Goal: Information Seeking & Learning: Find specific fact

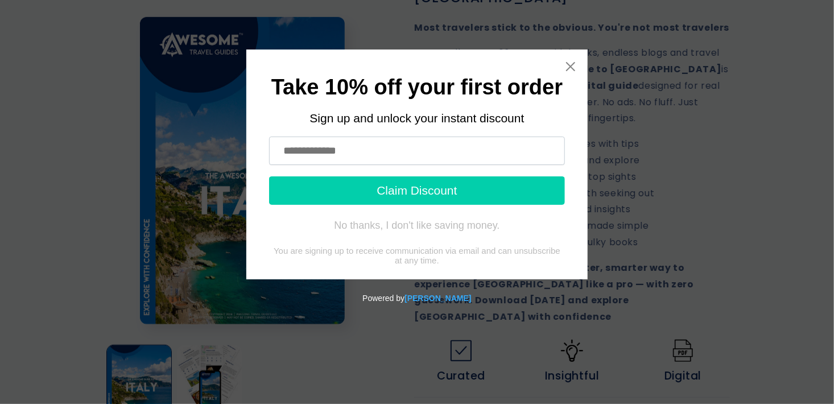
scroll to position [455, 0]
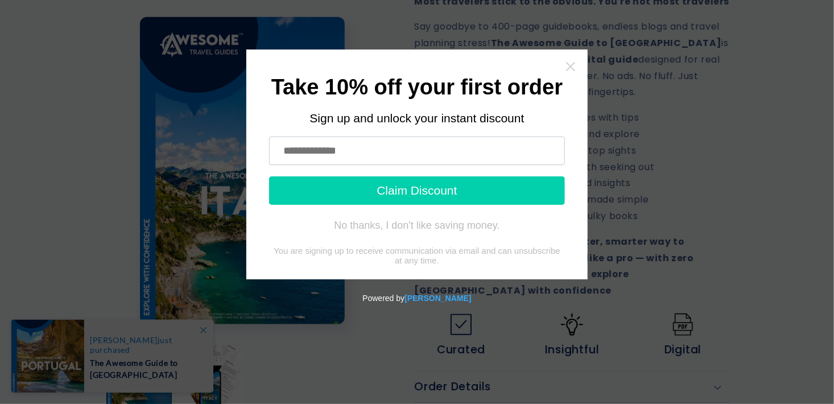
click at [570, 68] on icon "Close widget" at bounding box center [570, 66] width 9 height 9
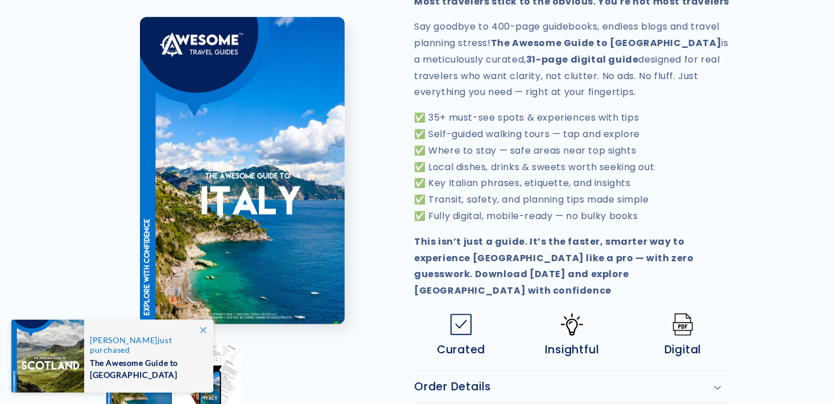
click at [202, 328] on icon at bounding box center [203, 330] width 6 height 6
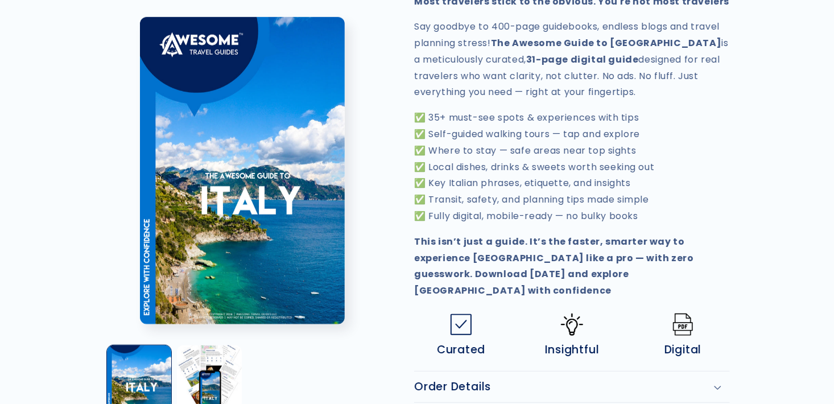
scroll to position [569, 0]
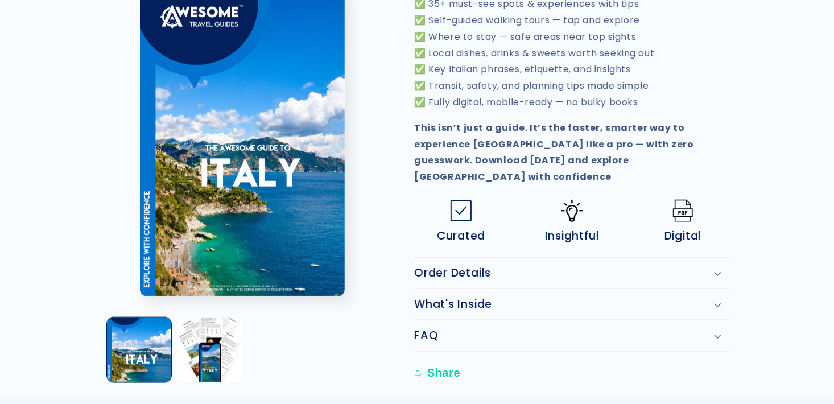
click at [716, 335] on icon at bounding box center [717, 337] width 7 height 5
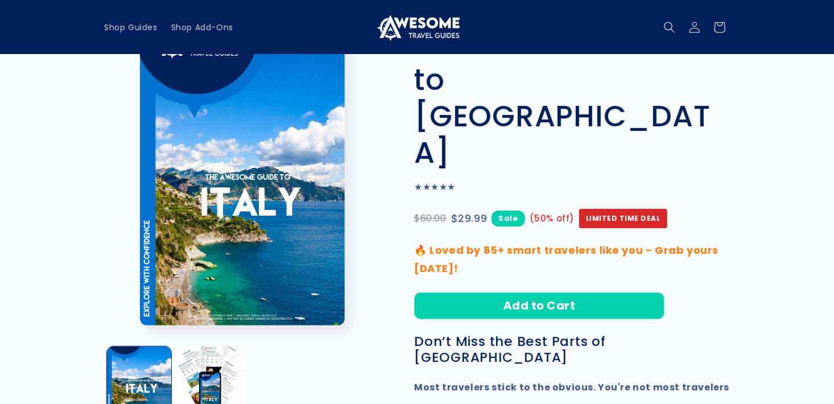
scroll to position [0, 0]
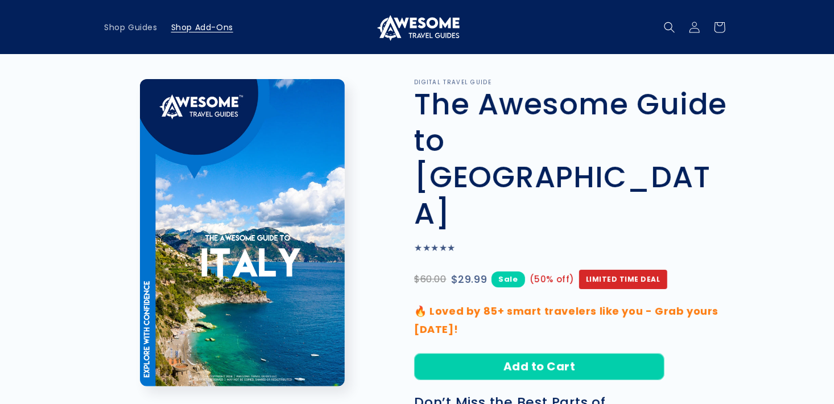
click at [194, 28] on span "Shop Add-Ons" at bounding box center [202, 27] width 62 height 10
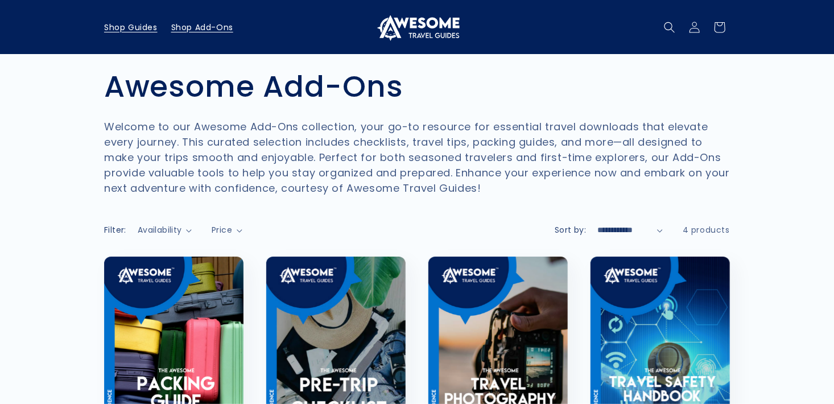
click at [124, 26] on span "Shop Guides" at bounding box center [130, 27] width 53 height 10
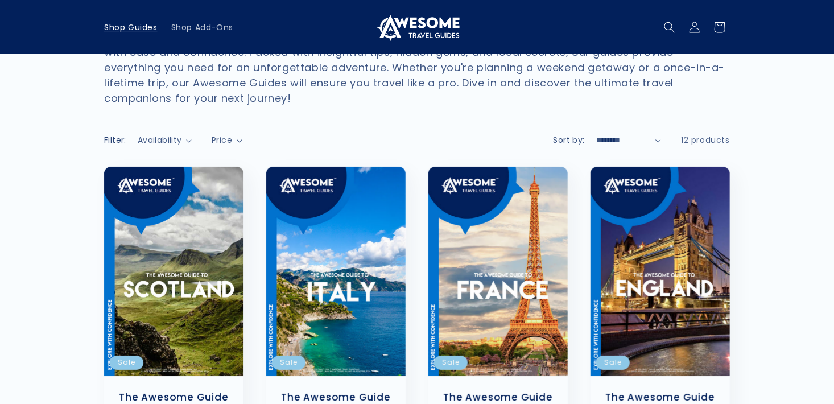
scroll to position [57, 0]
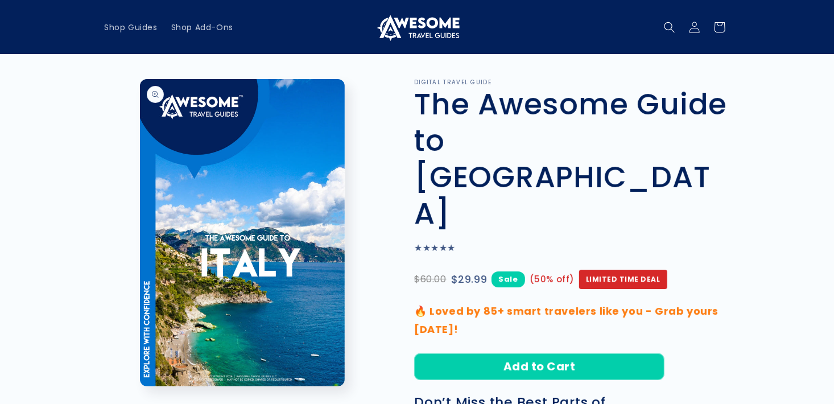
click at [140, 386] on button "Open media 1 in modal" at bounding box center [140, 386] width 0 height 0
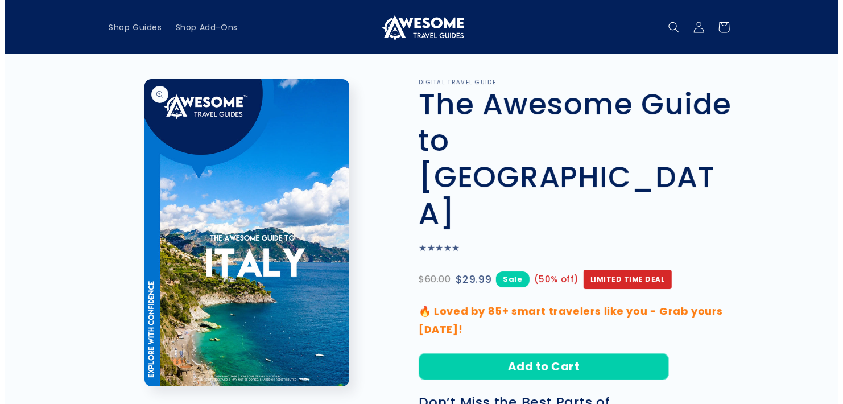
scroll to position [11, 0]
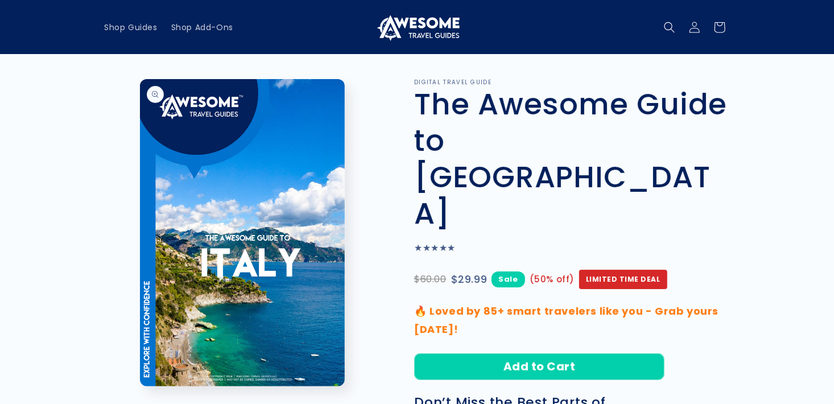
click at [140, 386] on button "Open media 1 in modal" at bounding box center [140, 386] width 0 height 0
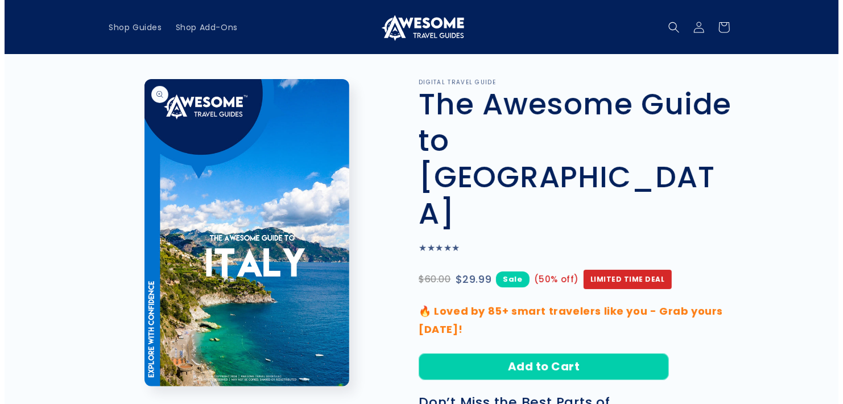
scroll to position [980, 0]
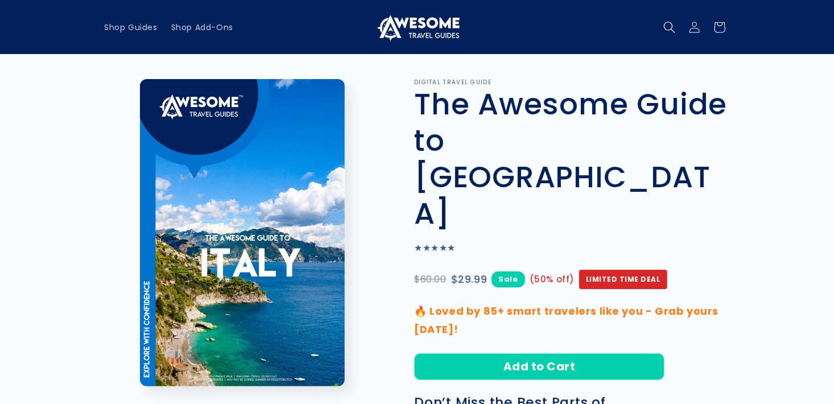
click at [667, 24] on icon "Search" at bounding box center [669, 27] width 12 height 12
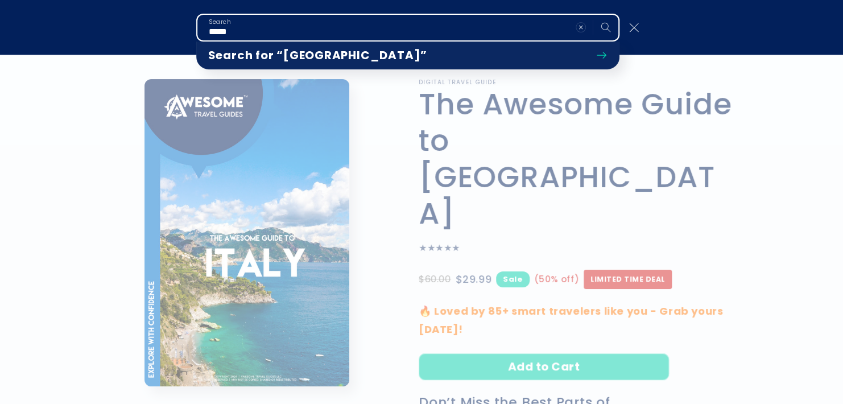
type input "*****"
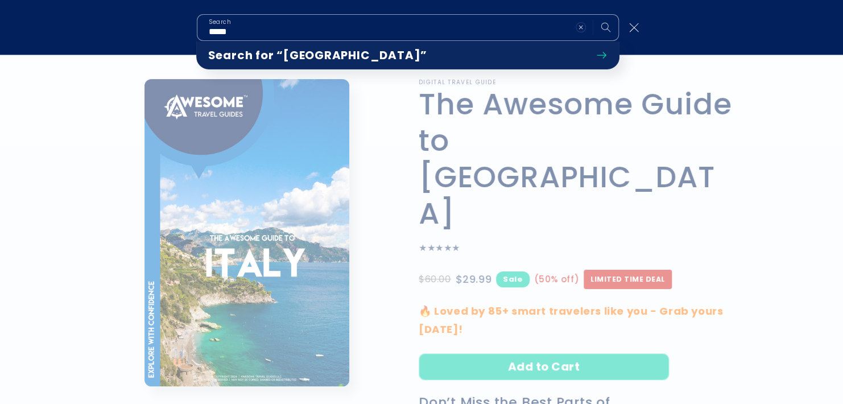
click at [281, 58] on span "Search for “Milan”" at bounding box center [317, 55] width 219 height 16
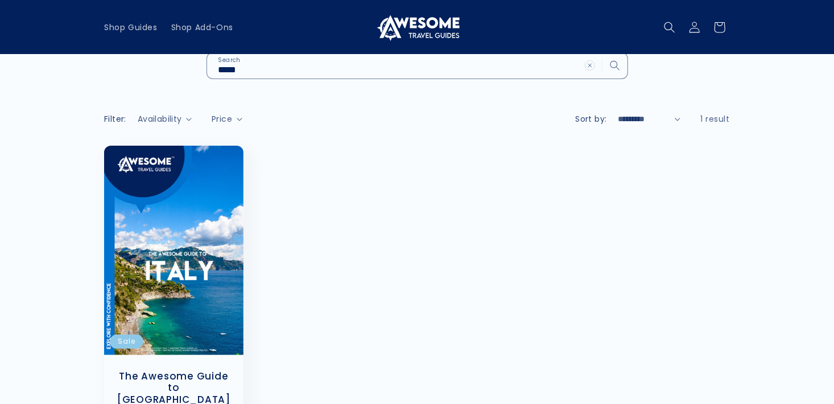
scroll to position [57, 0]
